Goal: Navigation & Orientation: Go to known website

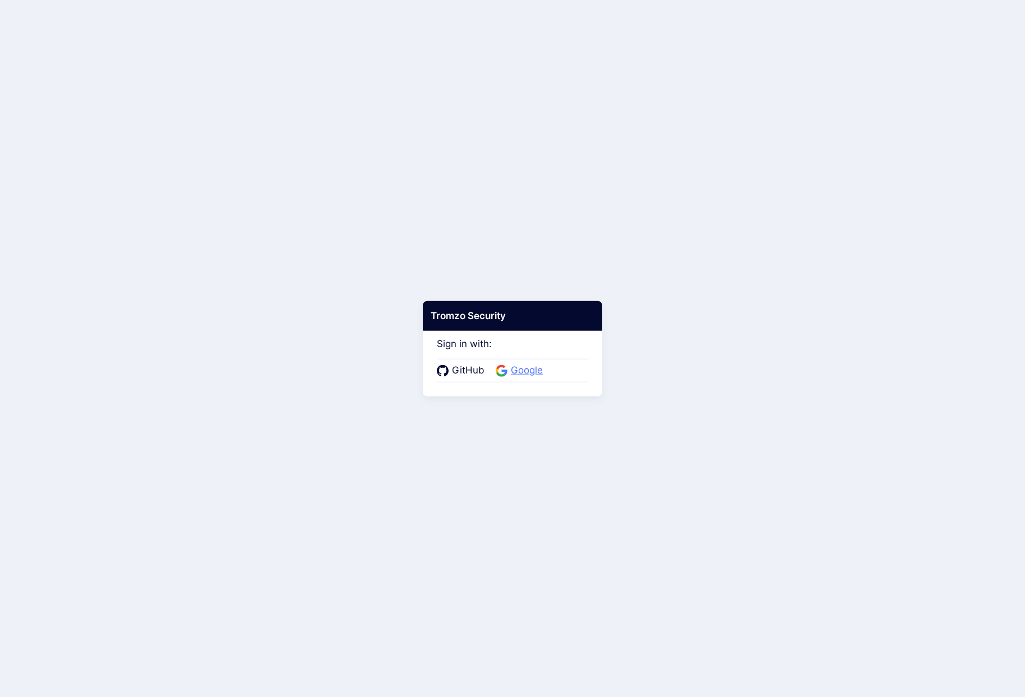
click at [531, 372] on span "Google" at bounding box center [526, 370] width 39 height 15
